Goal: Navigation & Orientation: Understand site structure

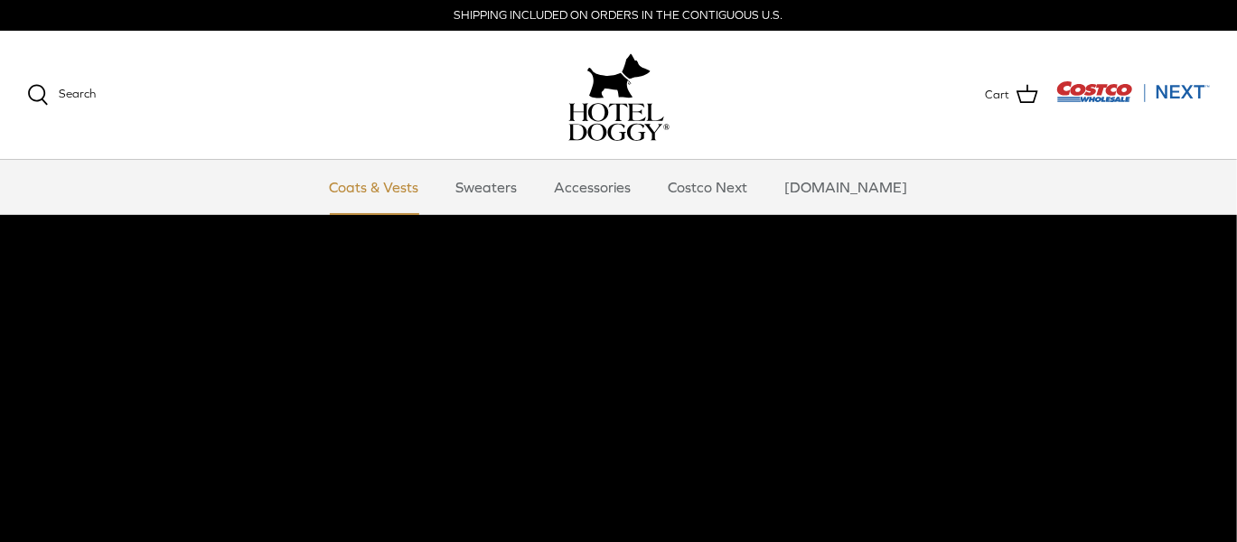
click at [391, 186] on link "Coats & Vests" at bounding box center [374, 187] width 122 height 54
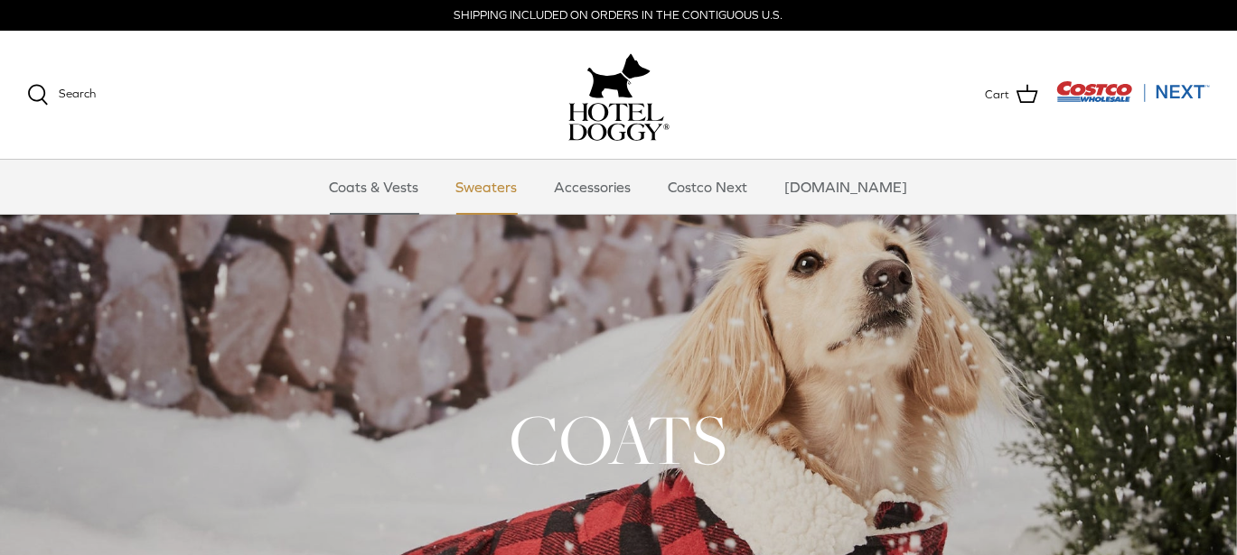
click at [500, 187] on link "Sweaters" at bounding box center [487, 187] width 94 height 54
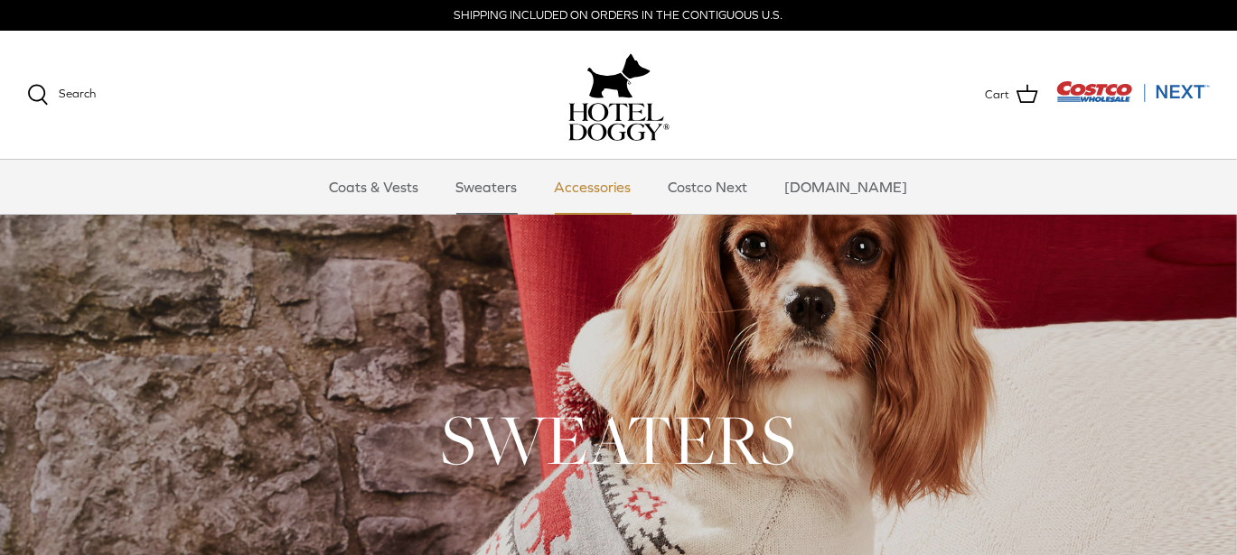
click at [613, 191] on link "Accessories" at bounding box center [592, 187] width 109 height 54
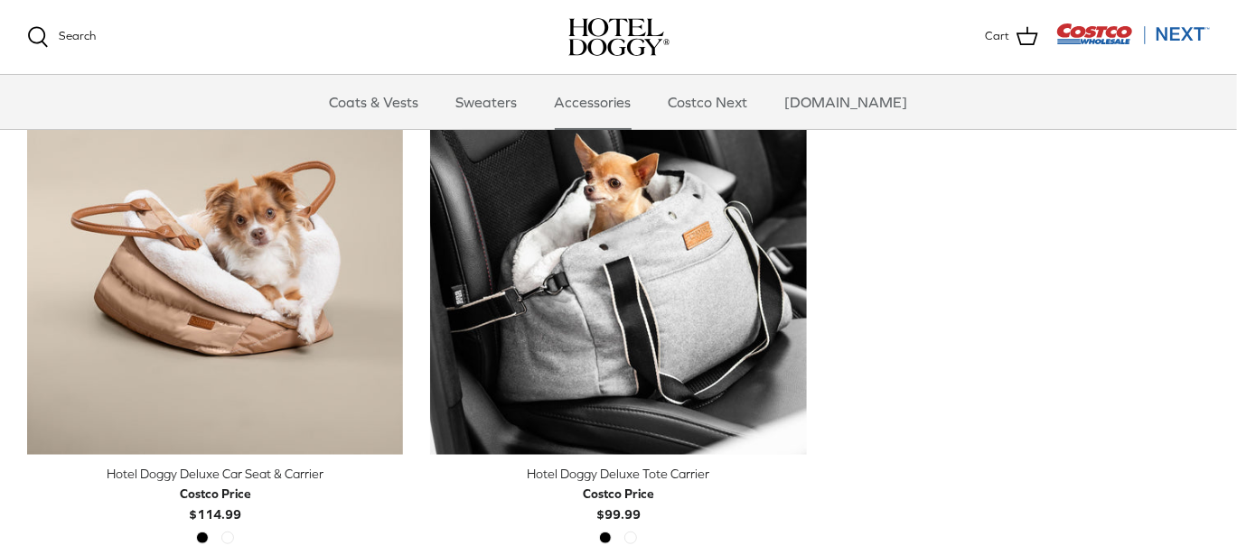
scroll to position [181, 0]
